Goal: Task Accomplishment & Management: Use online tool/utility

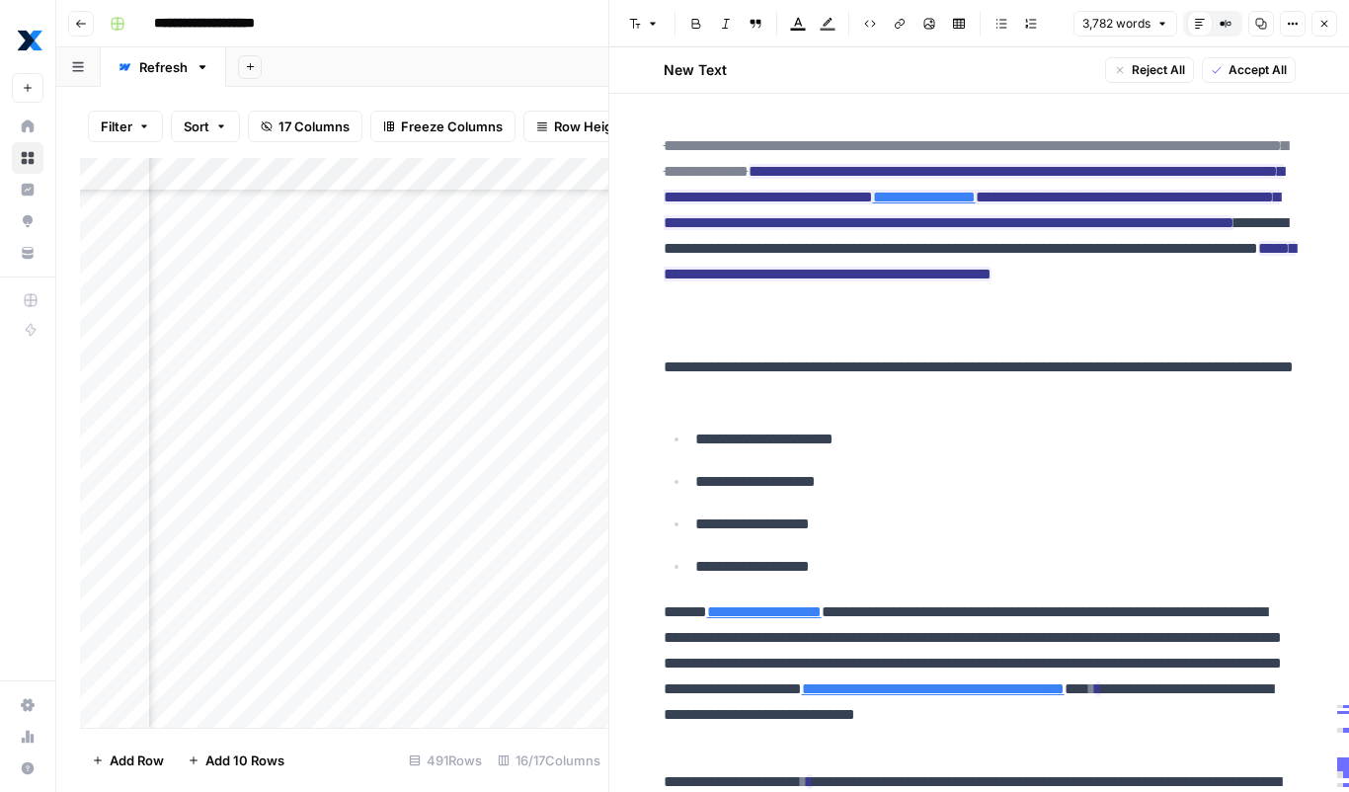
scroll to position [17567, 0]
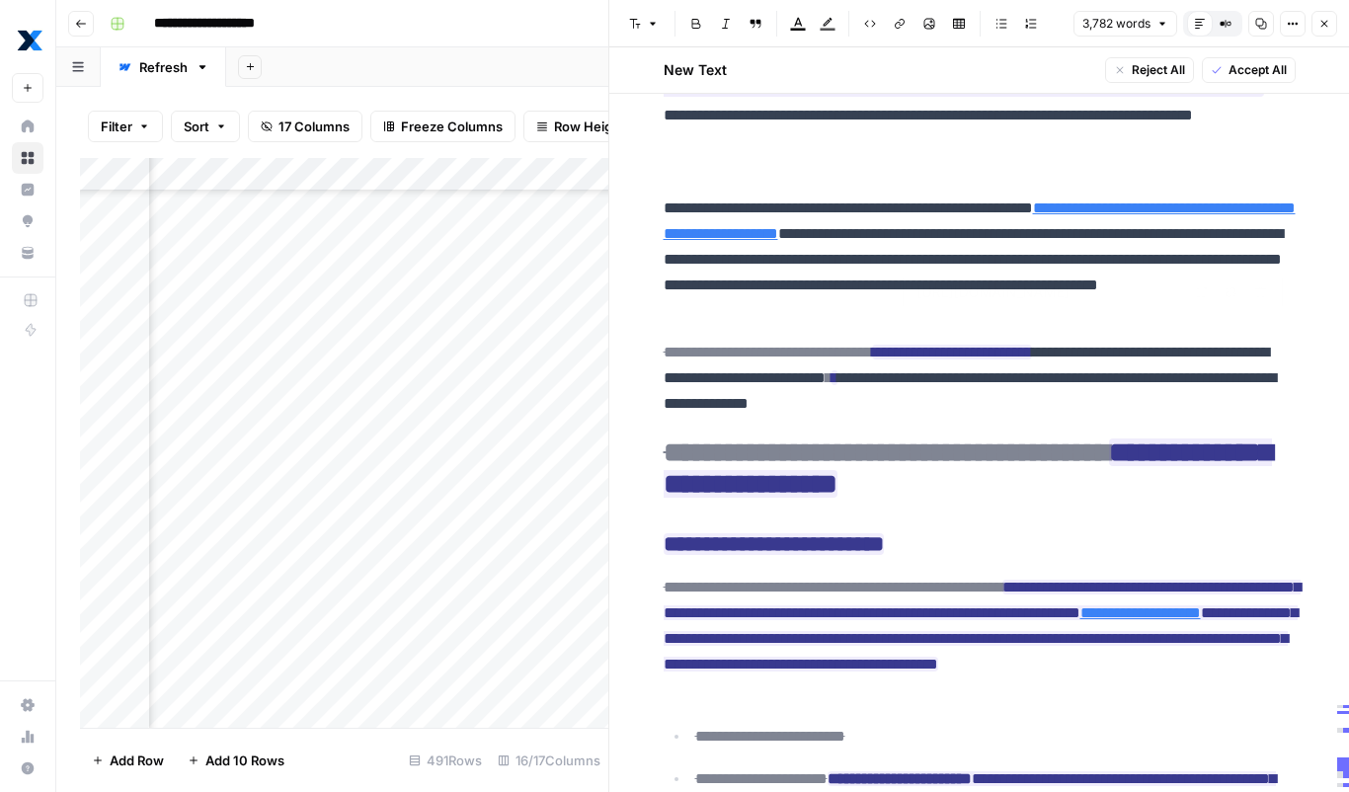
type input "[URL][DOMAIN_NAME]"
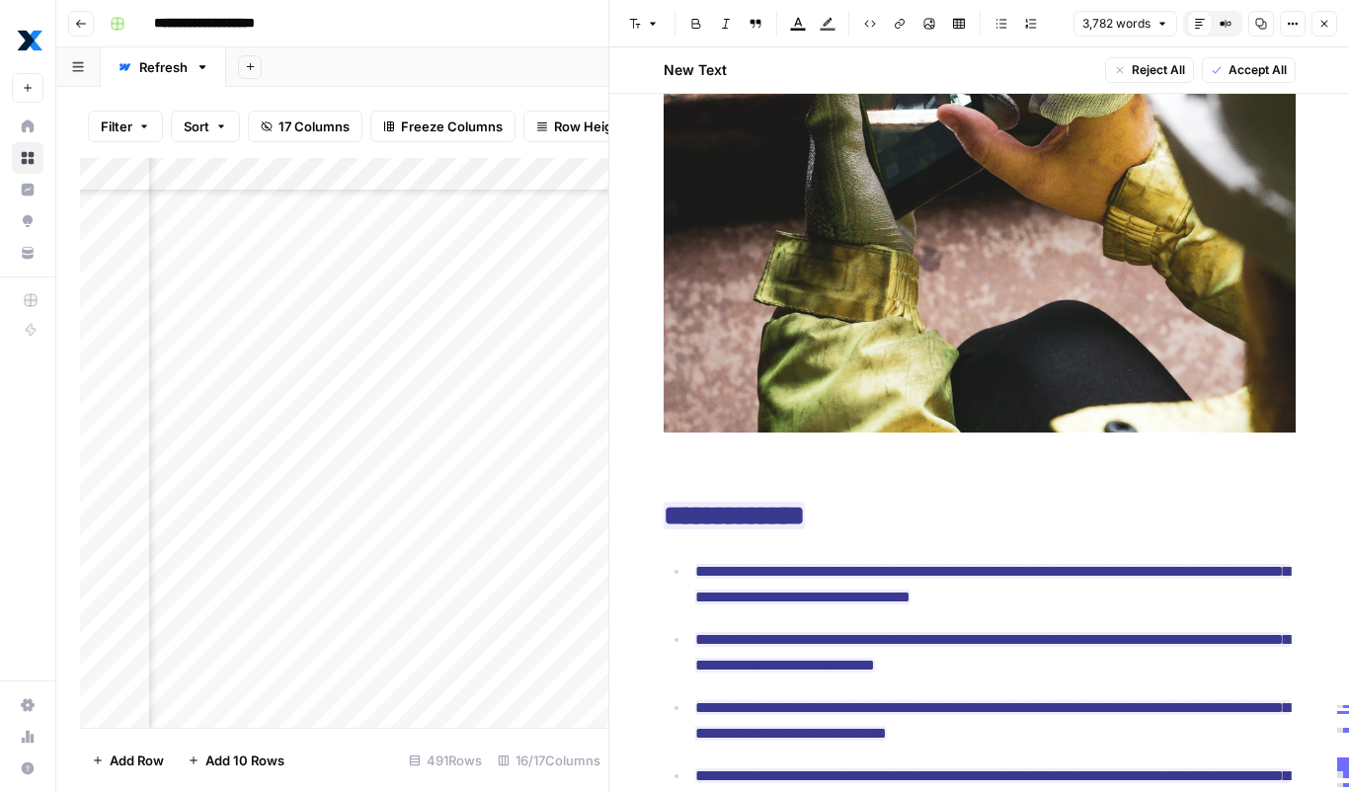
scroll to position [950, 0]
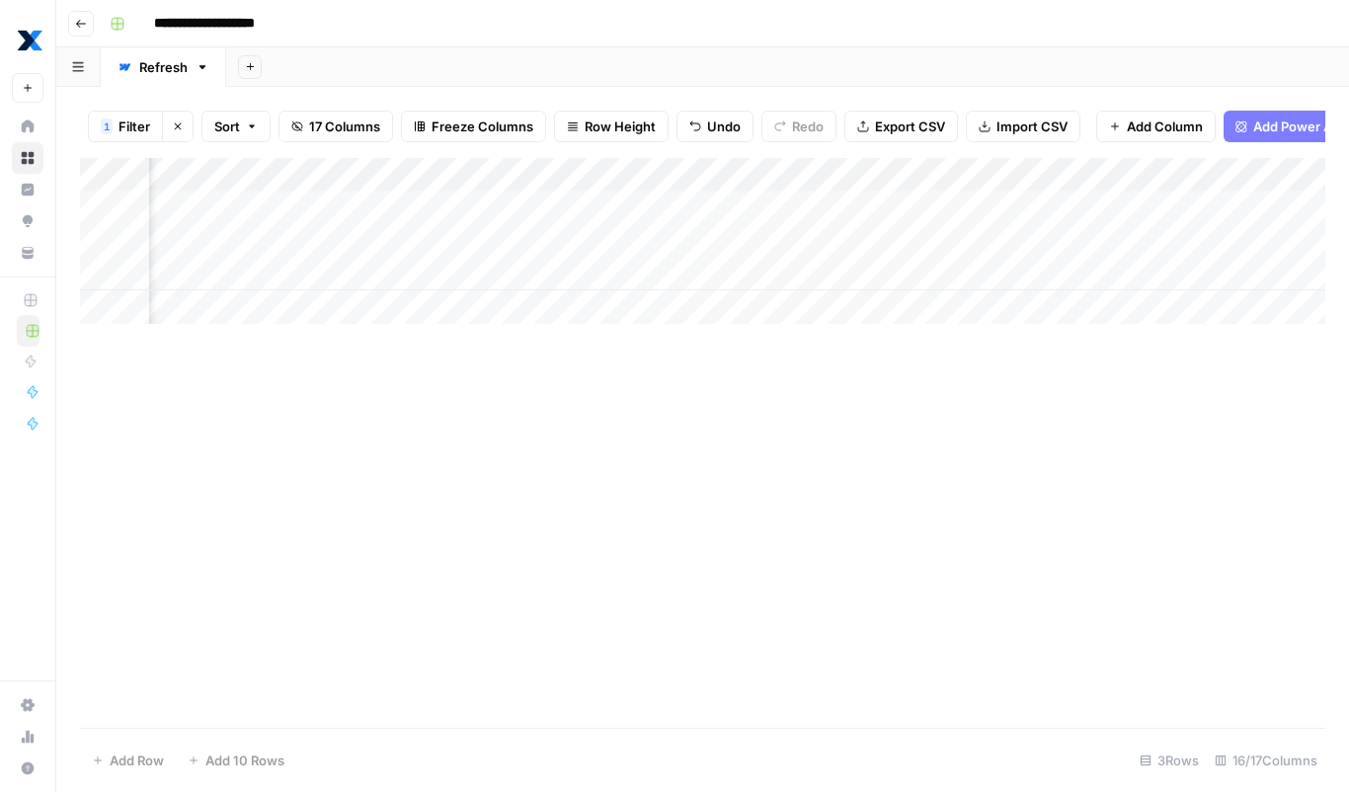
scroll to position [0, 2529]
click at [931, 236] on div "Add Column" at bounding box center [702, 241] width 1245 height 166
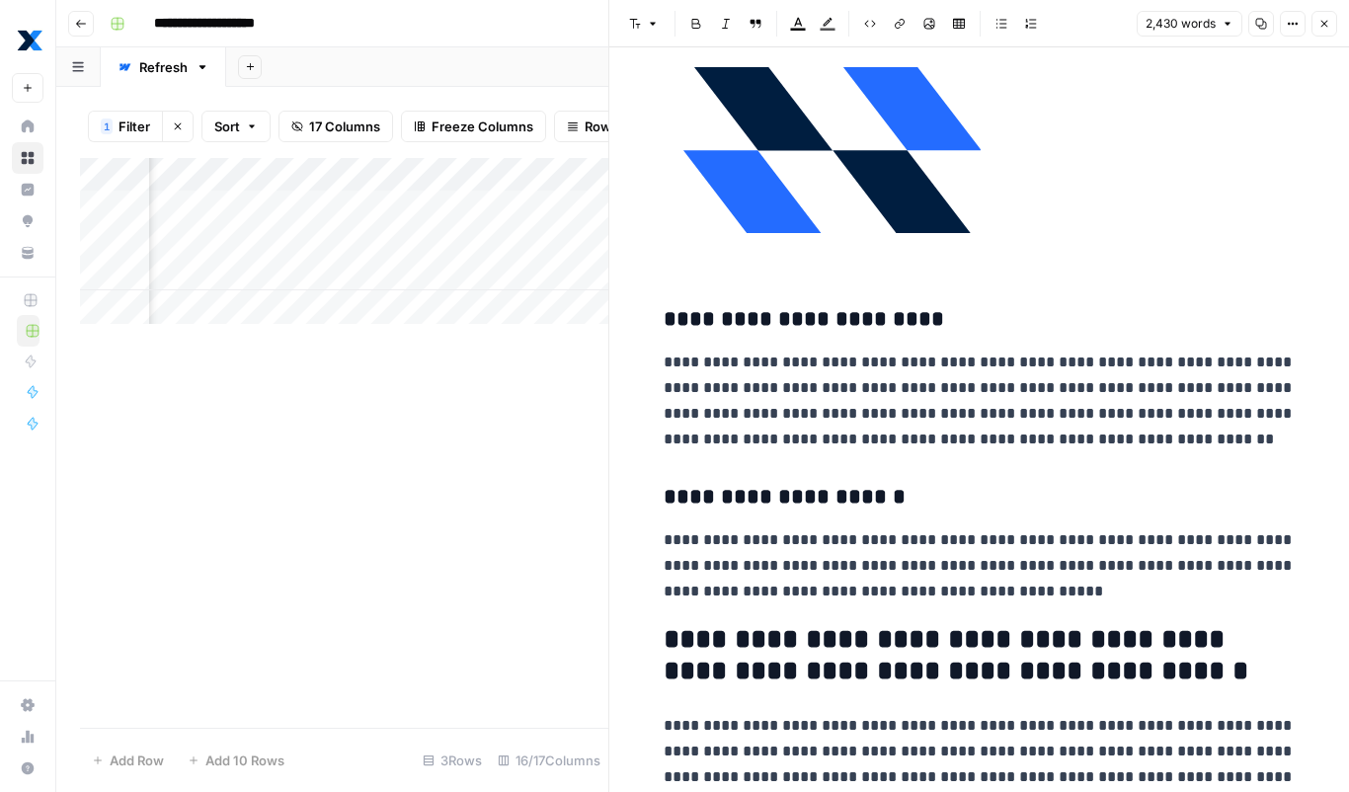
scroll to position [5623, 0]
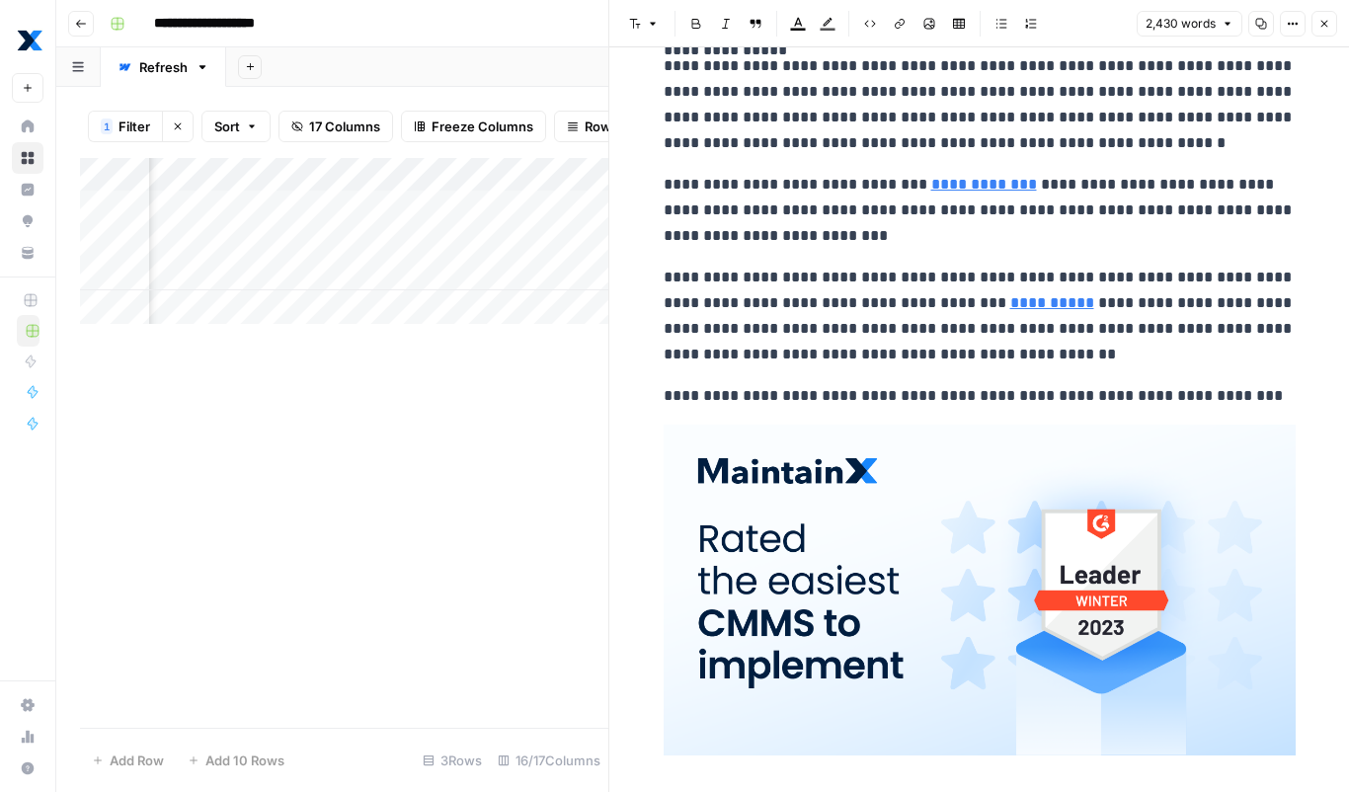
click at [908, 289] on p "**********" at bounding box center [980, 316] width 632 height 103
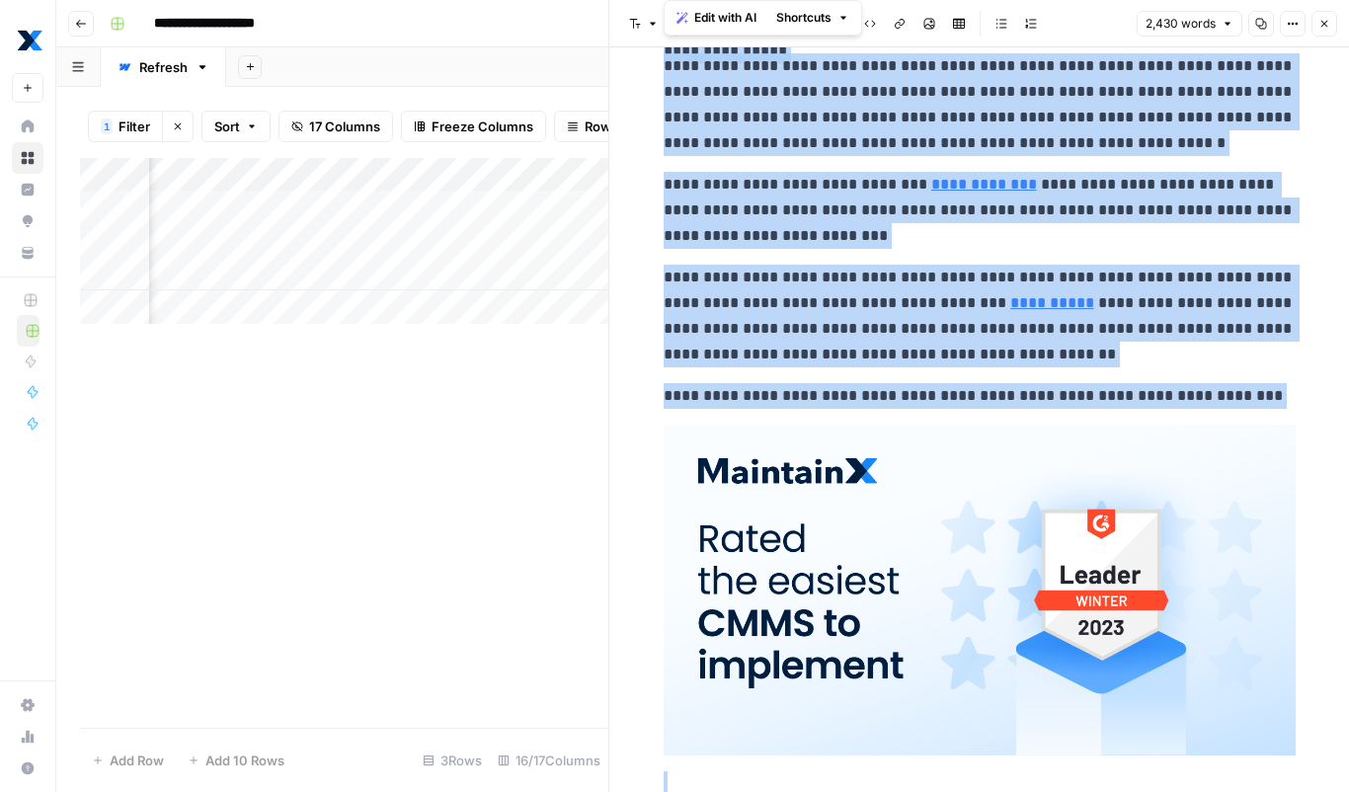
copy div "**********"
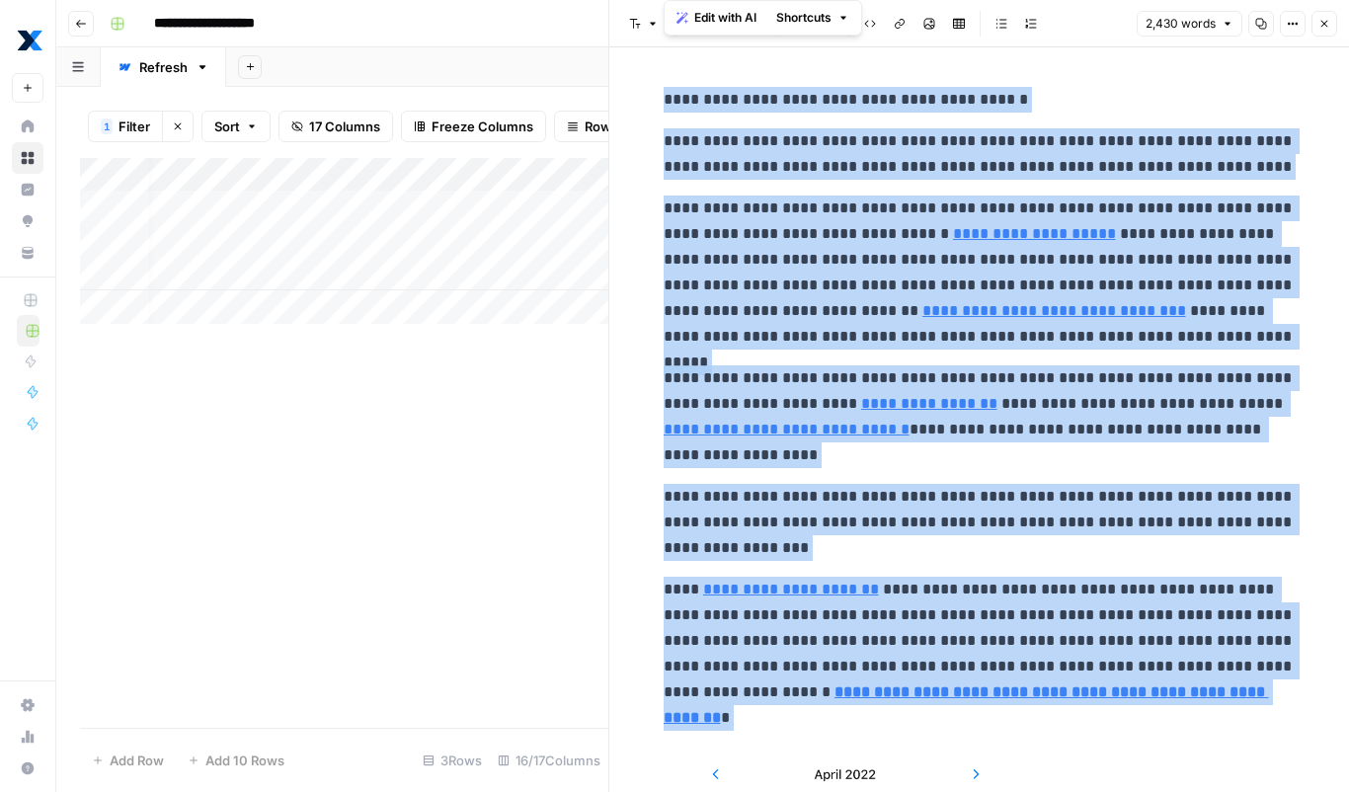
scroll to position [0, 0]
click at [474, 238] on div "Add Column" at bounding box center [344, 241] width 528 height 166
click at [1321, 24] on icon "button" at bounding box center [1324, 24] width 12 height 12
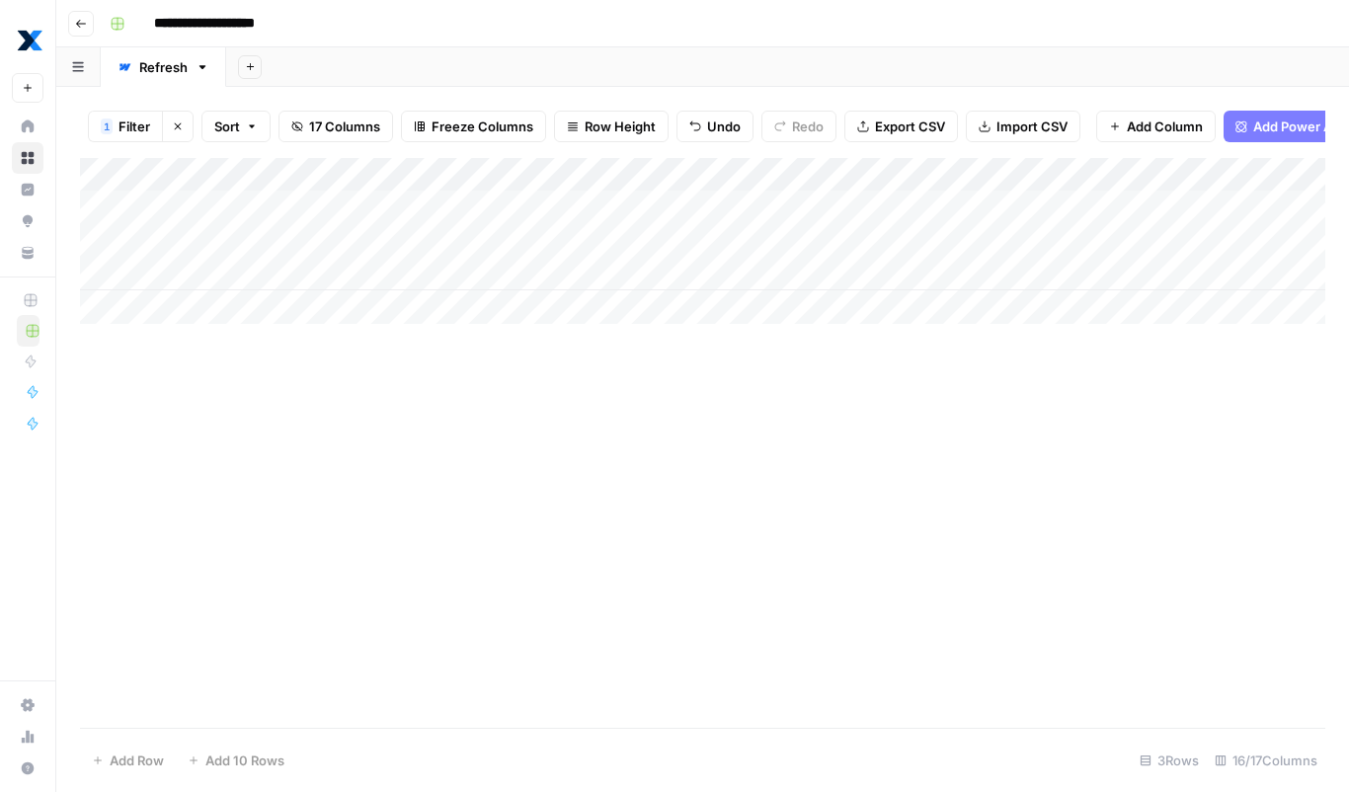
click at [441, 249] on div "Add Column" at bounding box center [702, 241] width 1245 height 166
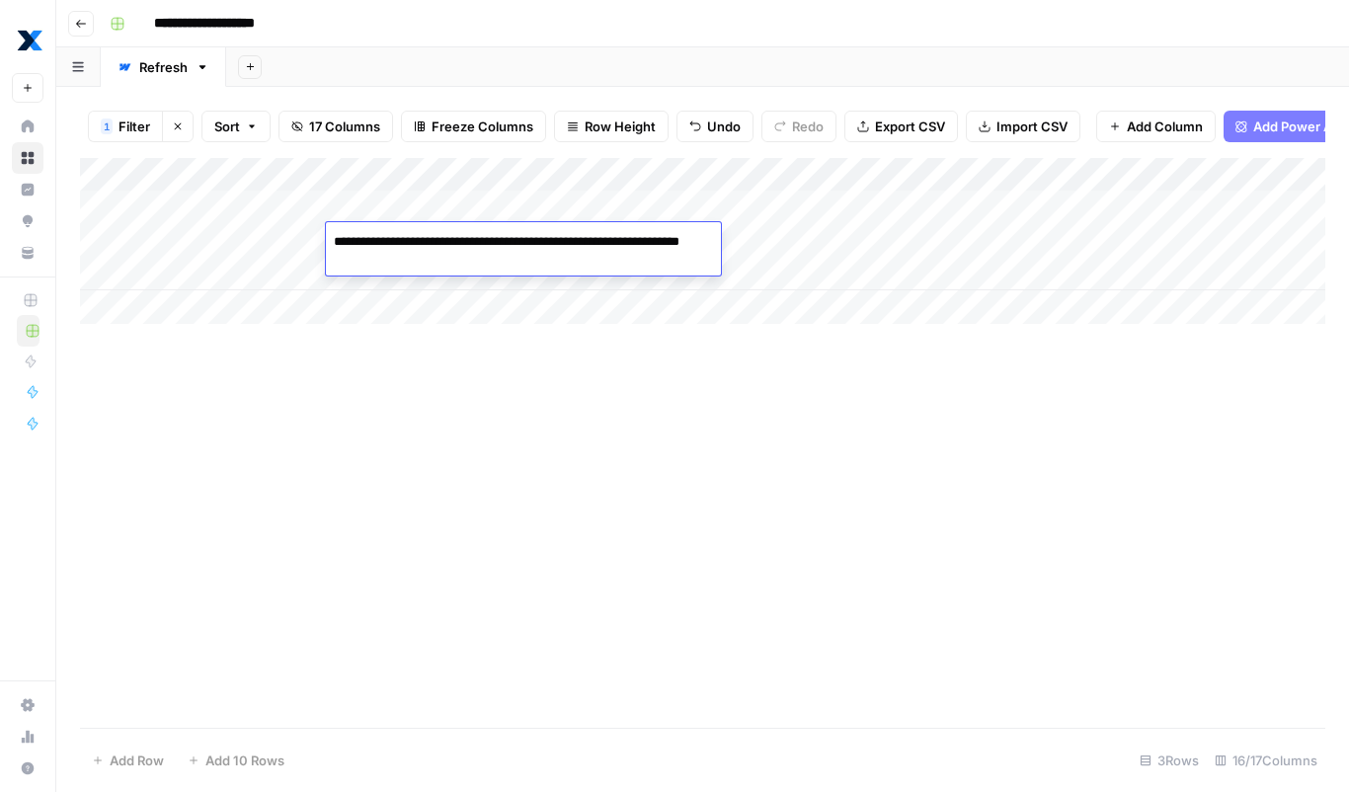
drag, startPoint x: 404, startPoint y: 257, endPoint x: 333, endPoint y: 240, distance: 73.1
click at [333, 240] on textarea "**********" at bounding box center [523, 251] width 395 height 47
drag, startPoint x: 462, startPoint y: 386, endPoint x: 443, endPoint y: 77, distance: 309.7
click at [466, 379] on div "Add Column" at bounding box center [702, 443] width 1245 height 570
